Goal: Task Accomplishment & Management: Manage account settings

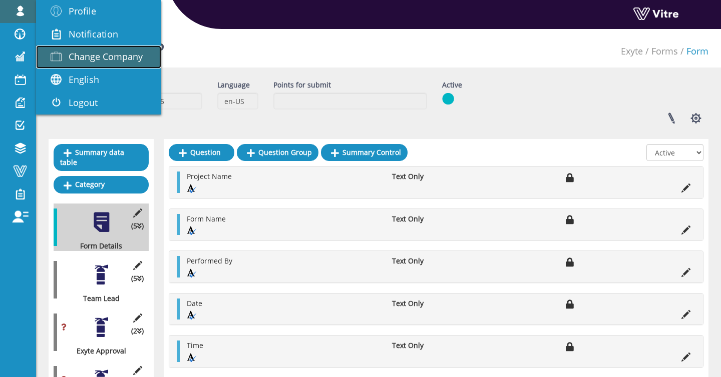
click at [75, 52] on span "Change Company" at bounding box center [106, 57] width 74 height 12
click at [95, 61] on span "Change Company" at bounding box center [106, 57] width 74 height 12
click at [116, 60] on span "Change Company" at bounding box center [106, 57] width 74 height 12
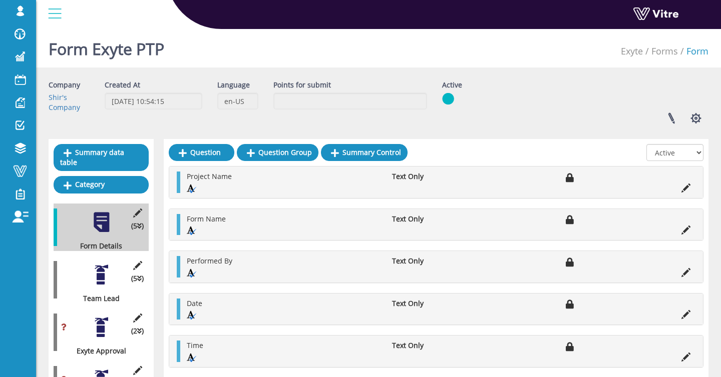
click at [420, 30] on div "shir.su Profile Notification Change Company English עברית English Español Franç…" at bounding box center [378, 15] width 685 height 30
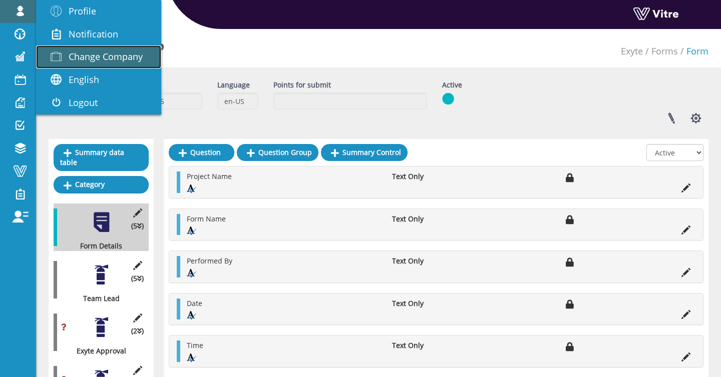
click at [124, 61] on span "Change Company" at bounding box center [106, 57] width 74 height 12
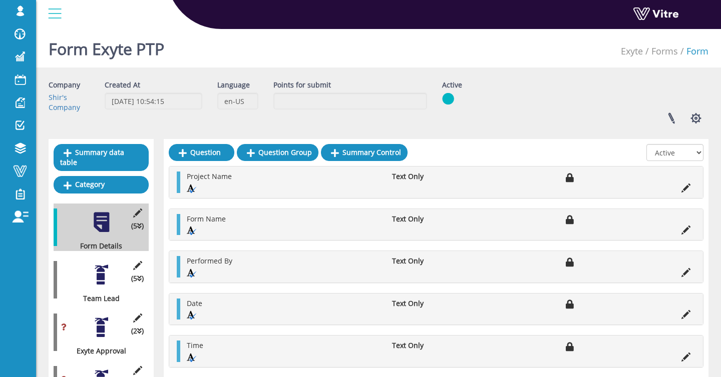
click at [371, 65] on div "Form Exyte PTP Exyte Forms Form" at bounding box center [378, 46] width 685 height 43
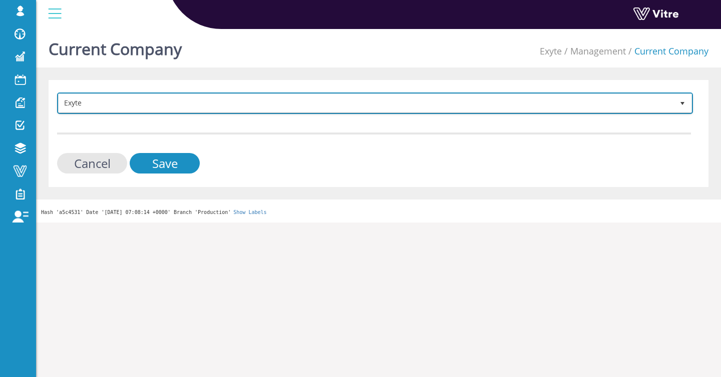
click at [133, 99] on span "Exyte" at bounding box center [366, 103] width 615 height 18
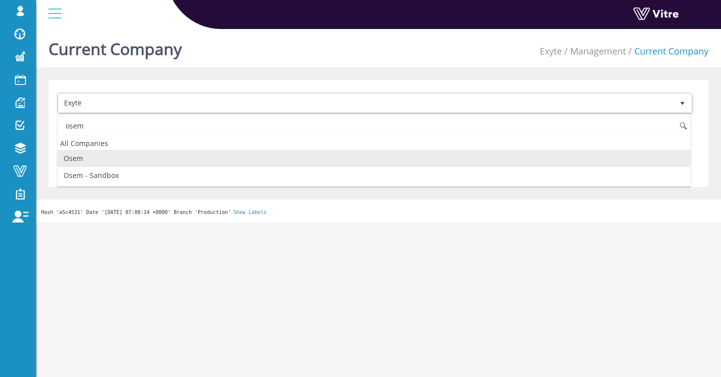
click at [123, 155] on li "Osem" at bounding box center [374, 158] width 633 height 17
type input "osem"
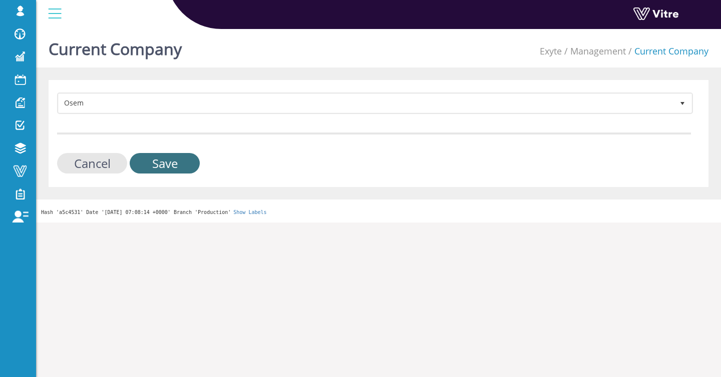
click at [154, 164] on input "Save" at bounding box center [165, 163] width 70 height 21
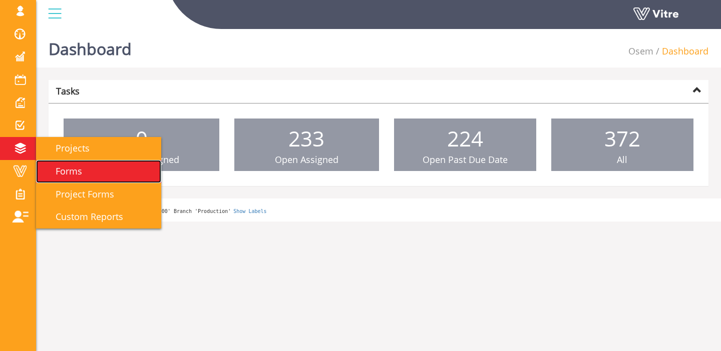
click at [63, 169] on span "Forms" at bounding box center [63, 171] width 39 height 12
